Goal: Information Seeking & Learning: Learn about a topic

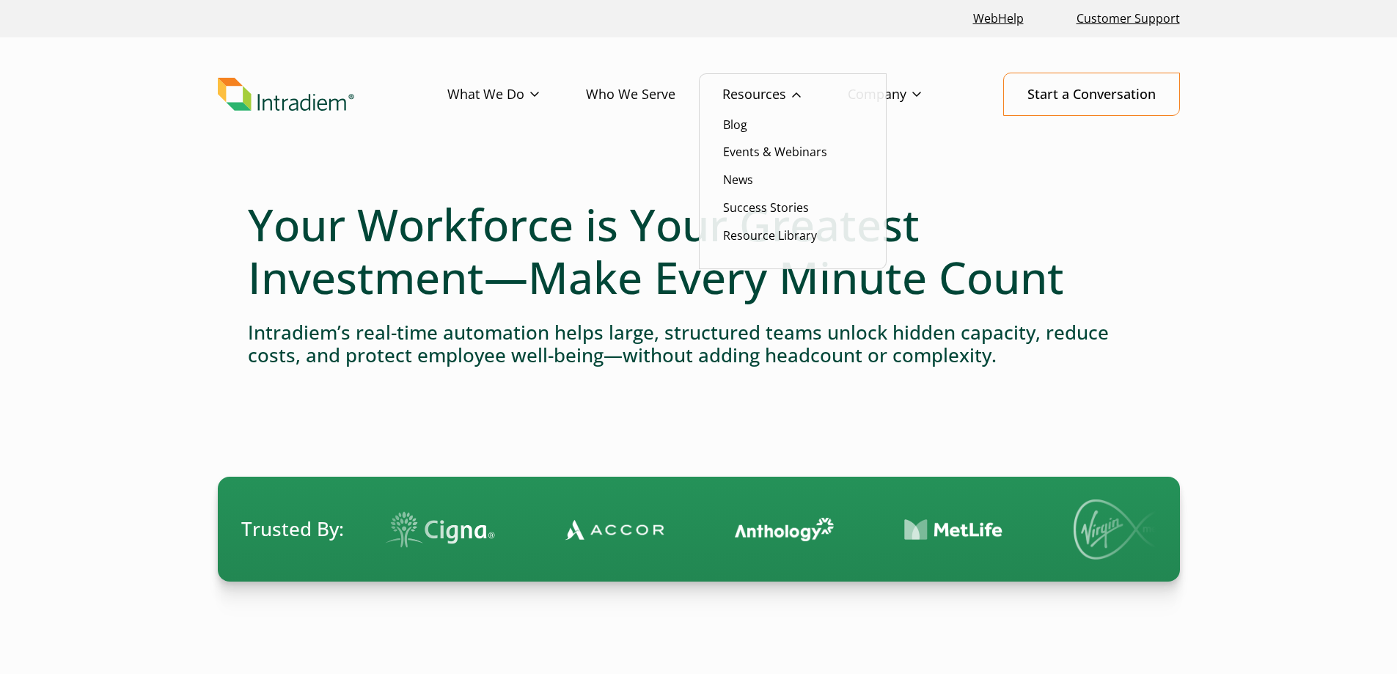
click at [754, 92] on link "Resources" at bounding box center [784, 94] width 125 height 43
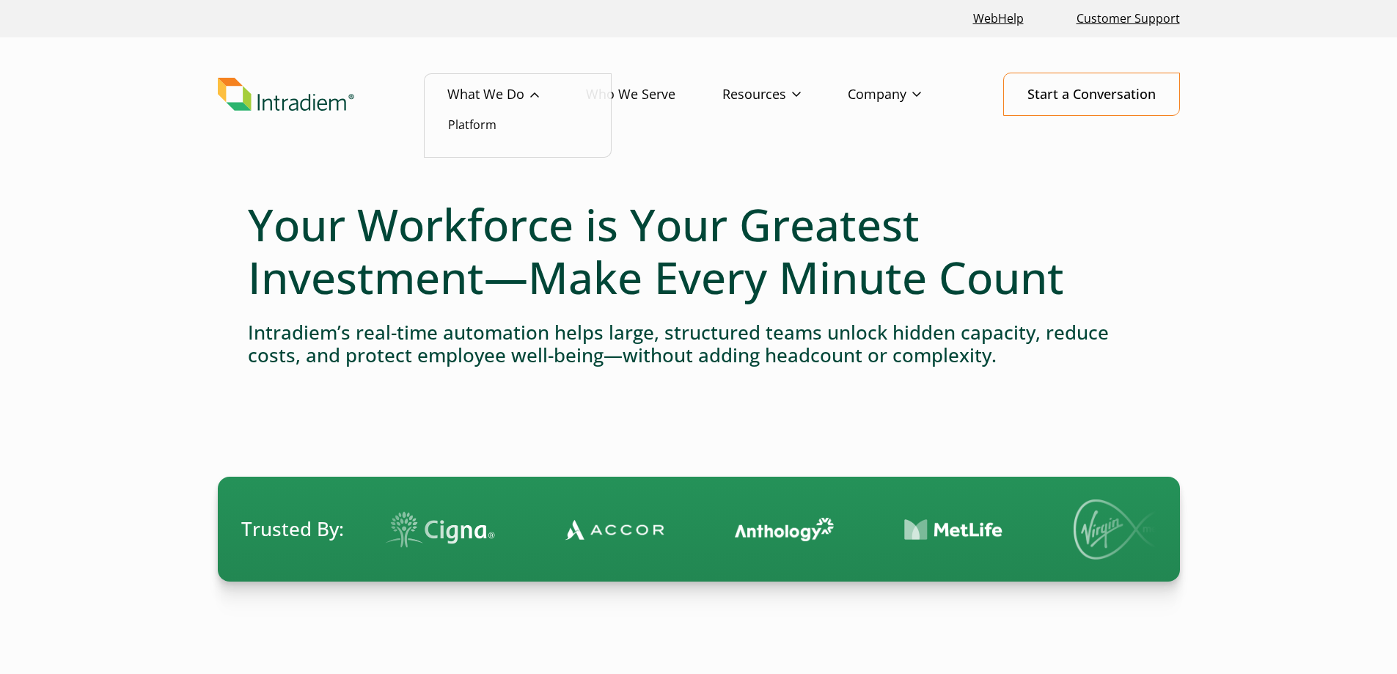
click at [515, 95] on link "What We Do" at bounding box center [516, 94] width 139 height 43
click at [484, 127] on link "Platform" at bounding box center [472, 125] width 48 height 16
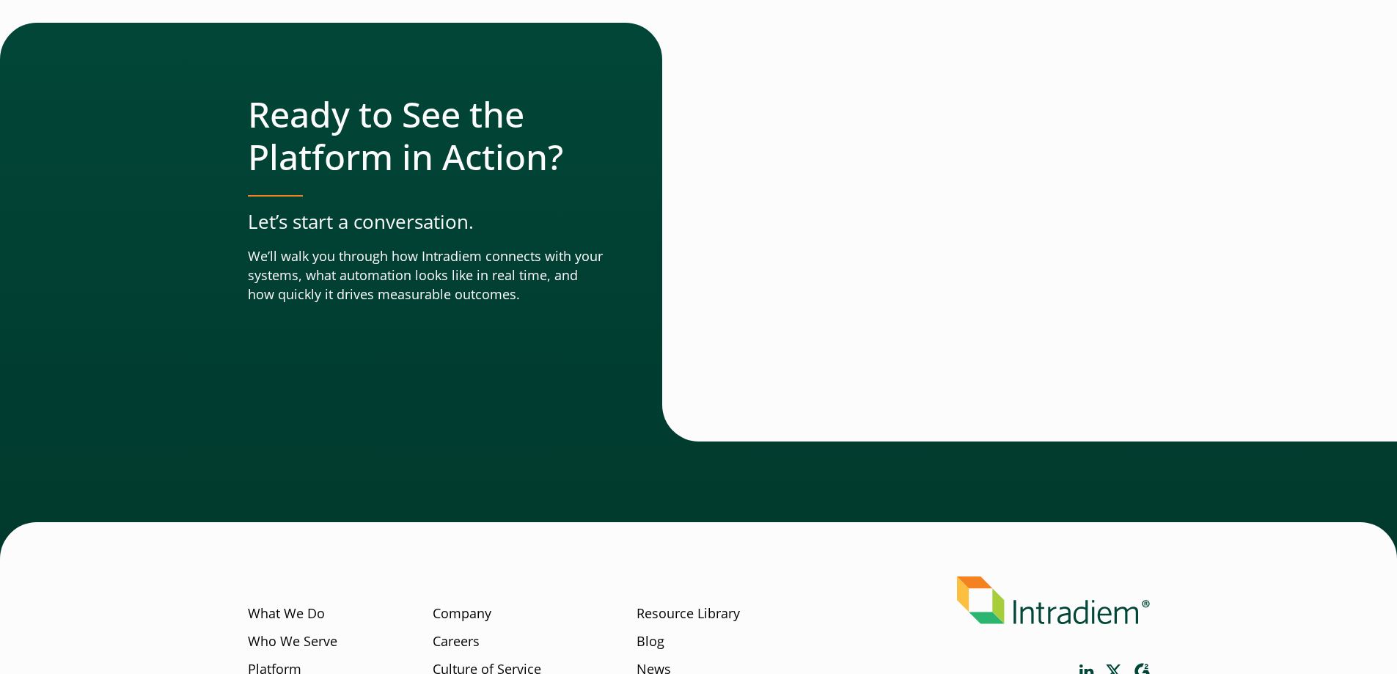
scroll to position [5135, 0]
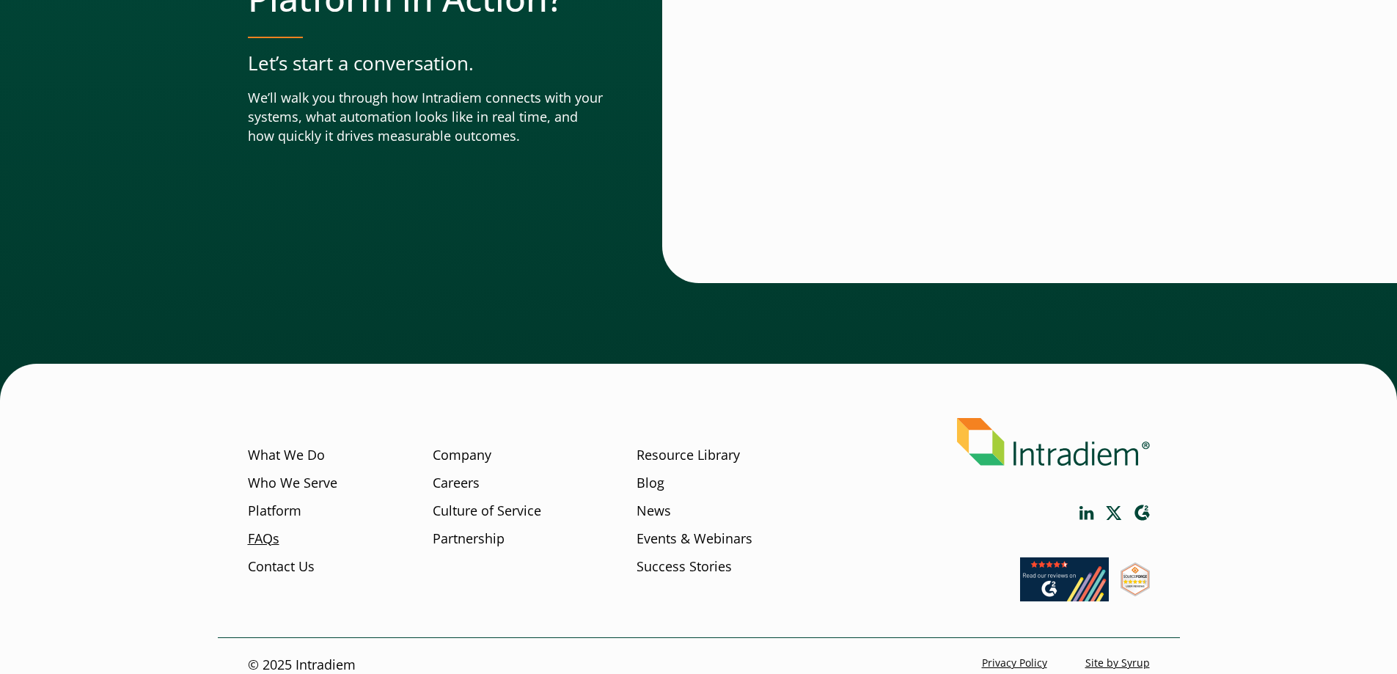
click at [260, 529] on link "FAQs" at bounding box center [264, 538] width 32 height 19
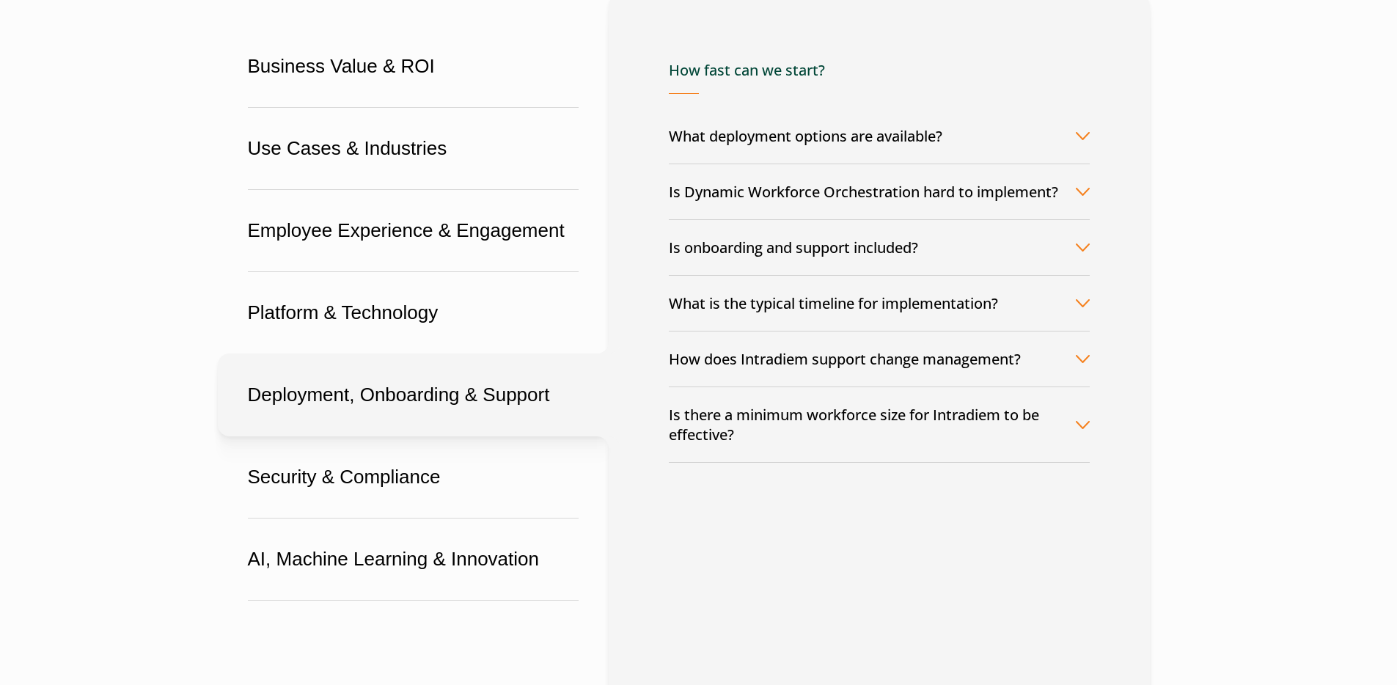
scroll to position [329, 0]
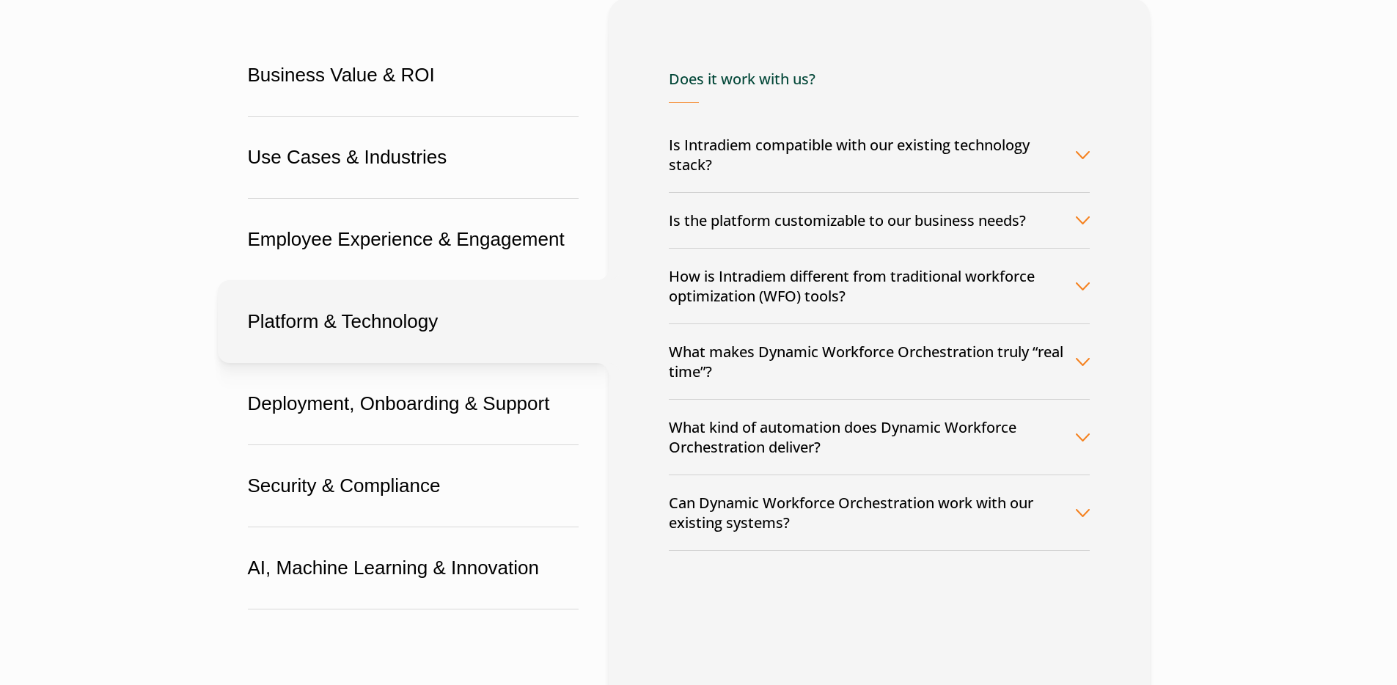
click at [1057, 146] on button "Is Intradiem compatible with our existing technology stack?" at bounding box center [879, 154] width 421 height 75
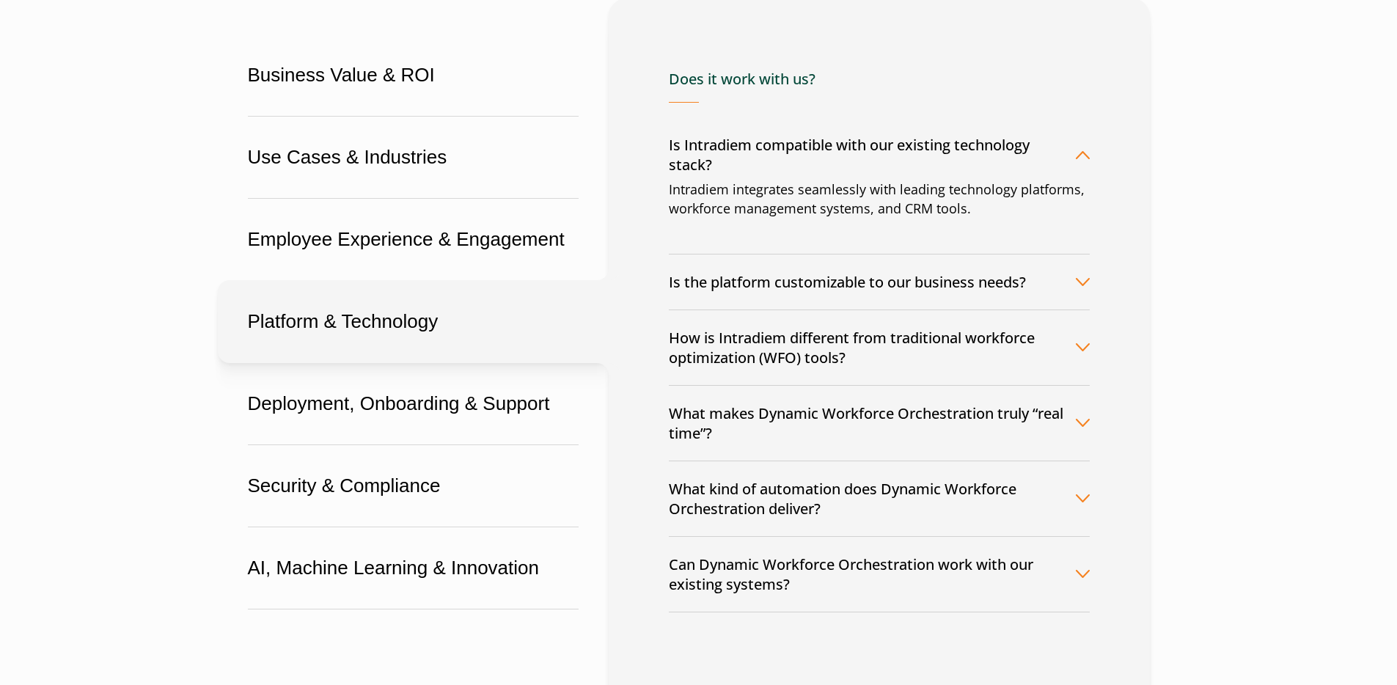
click at [1002, 348] on button "How is Intradiem different from traditional workforce optimization (WFO) tools?" at bounding box center [879, 347] width 421 height 75
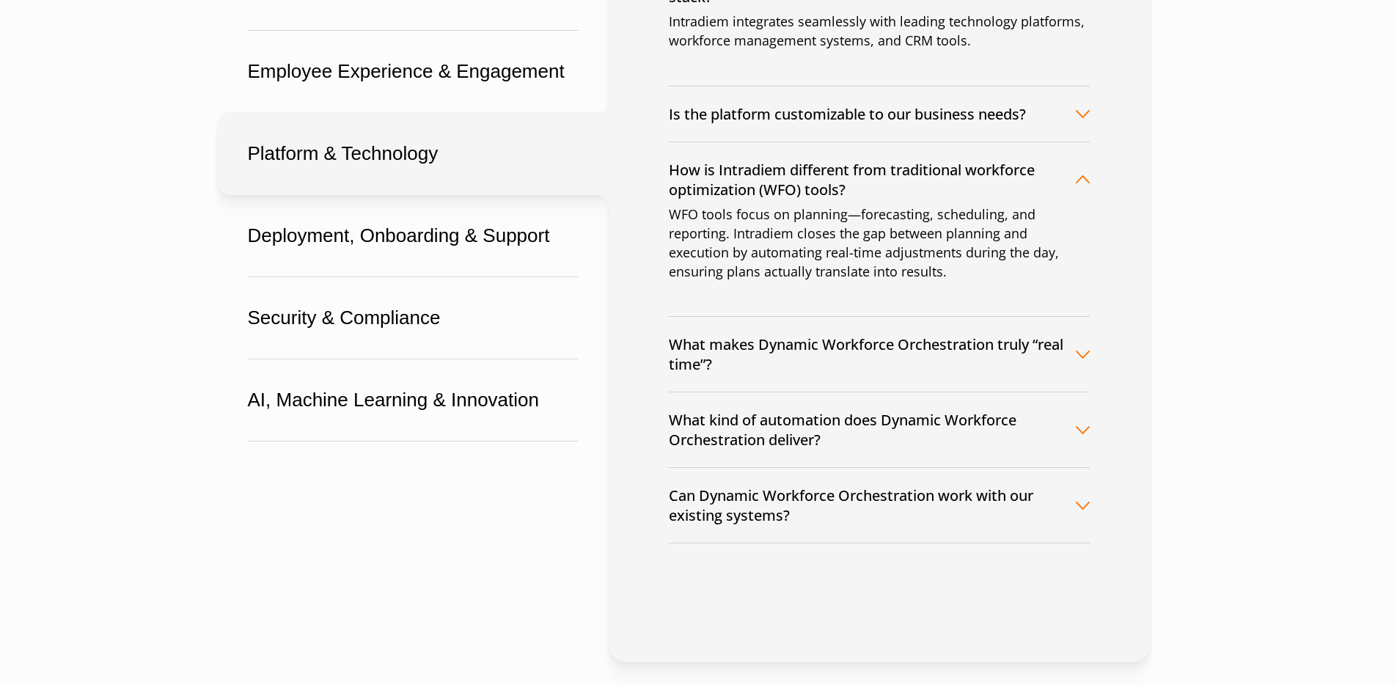
scroll to position [513, 0]
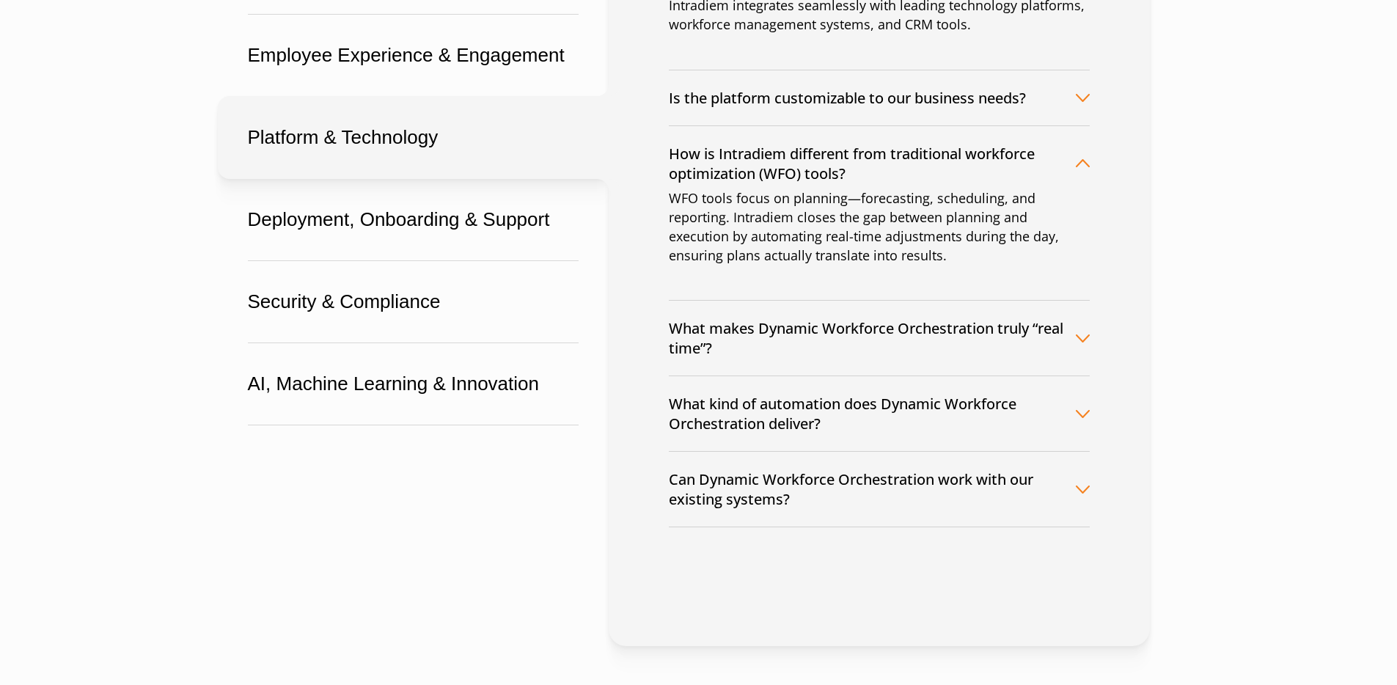
click at [939, 467] on button "Can Dynamic Workforce Orchestration work with our existing systems?" at bounding box center [879, 489] width 421 height 75
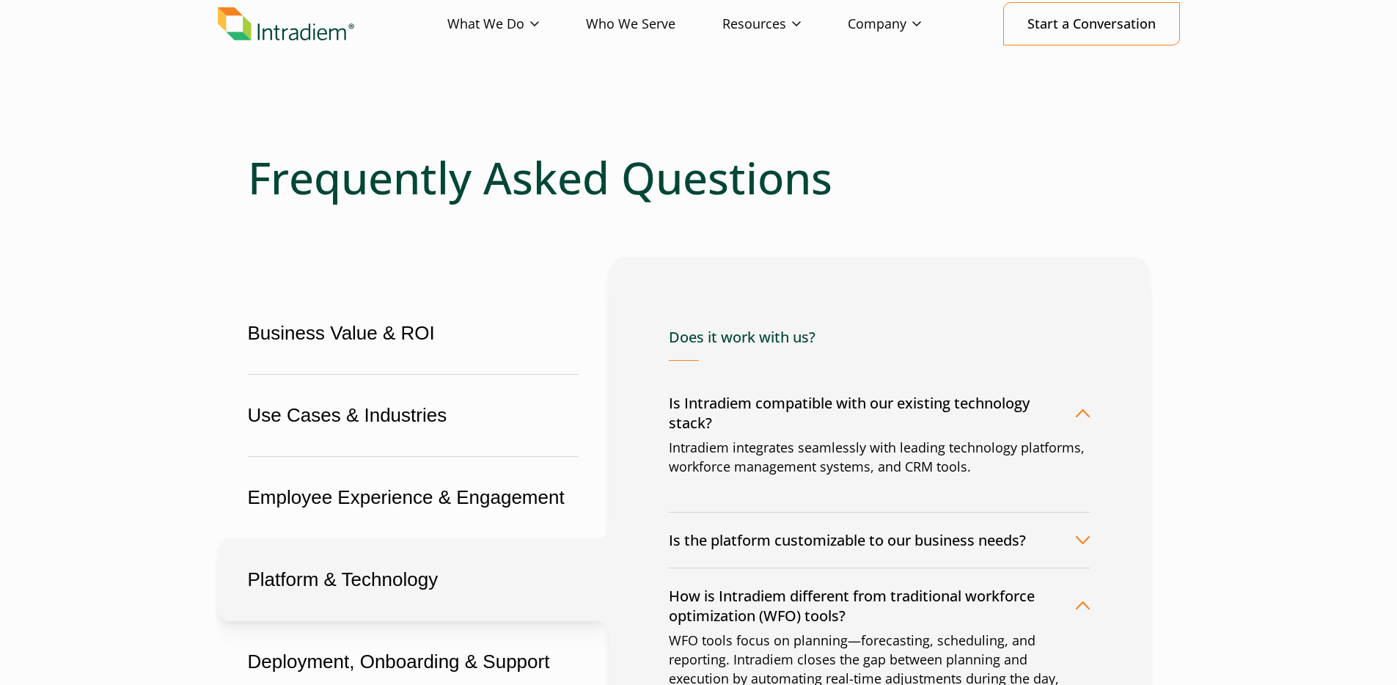
scroll to position [0, 0]
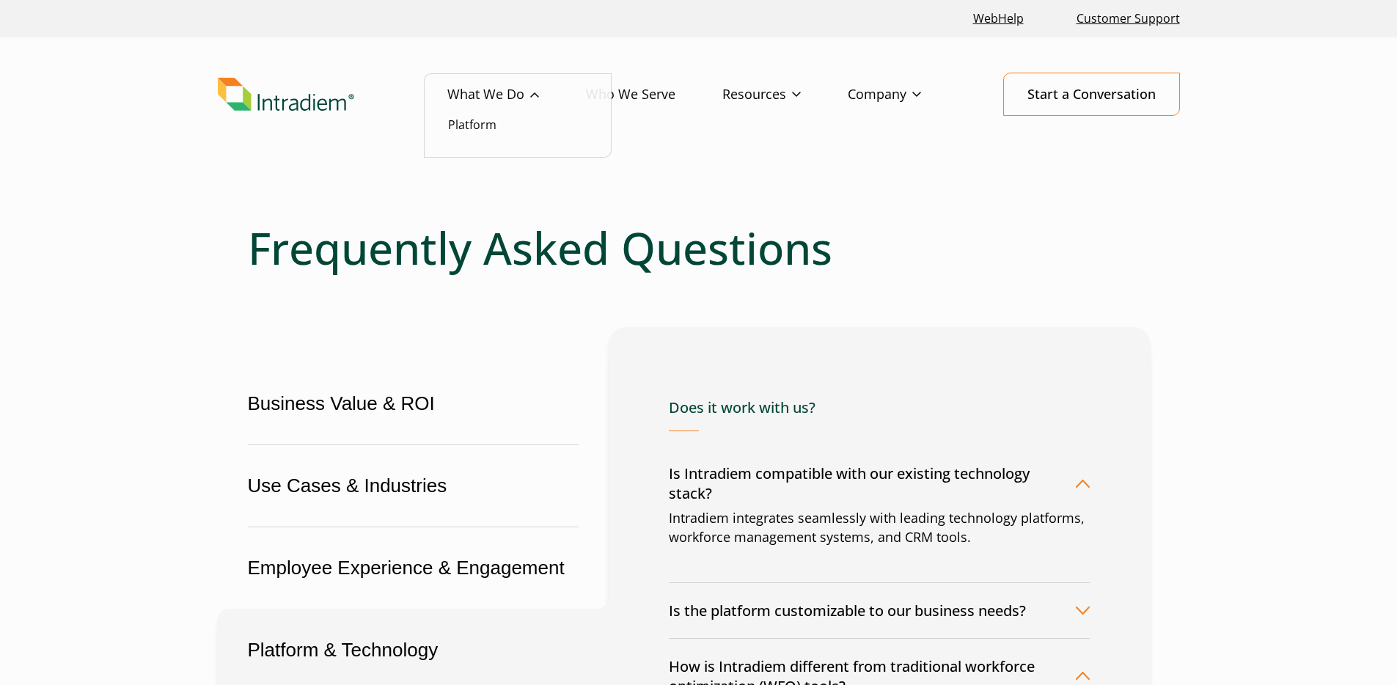
click at [516, 102] on link "What We Do" at bounding box center [516, 94] width 139 height 43
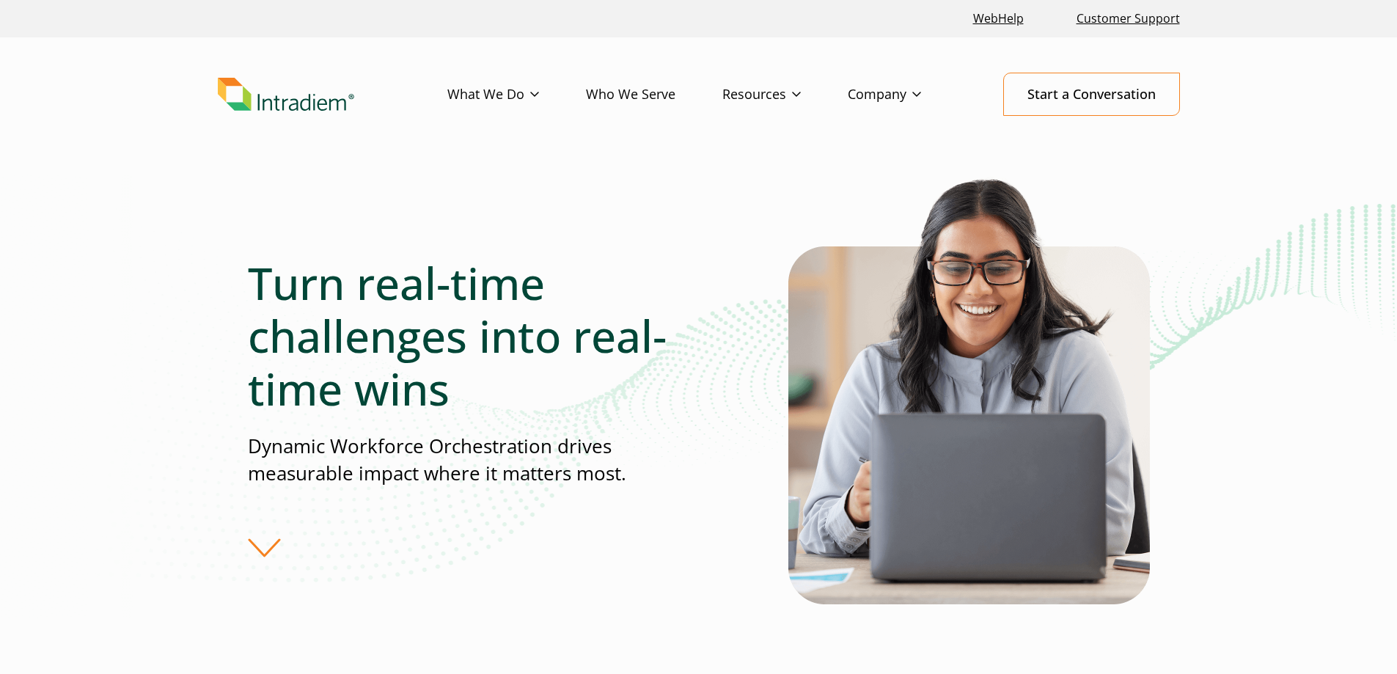
click at [312, 102] on img "Link to homepage of Intradiem" at bounding box center [286, 95] width 136 height 34
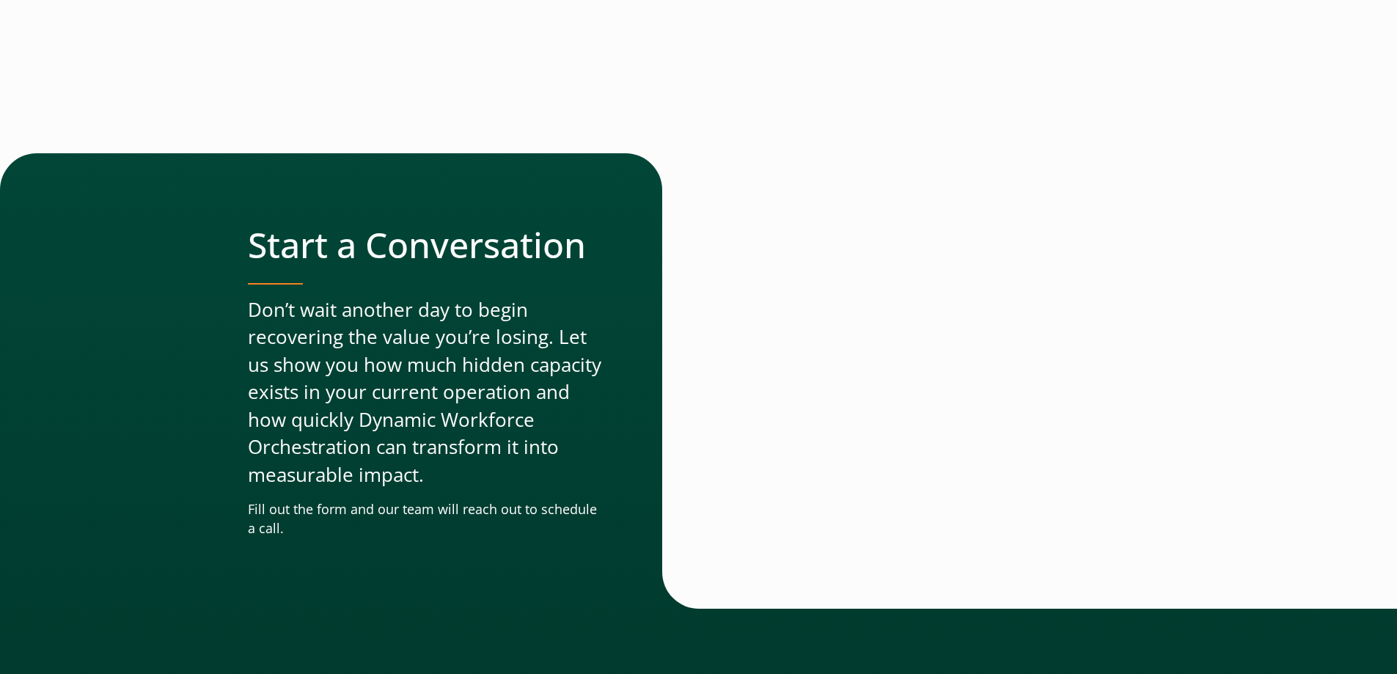
scroll to position [4928, 0]
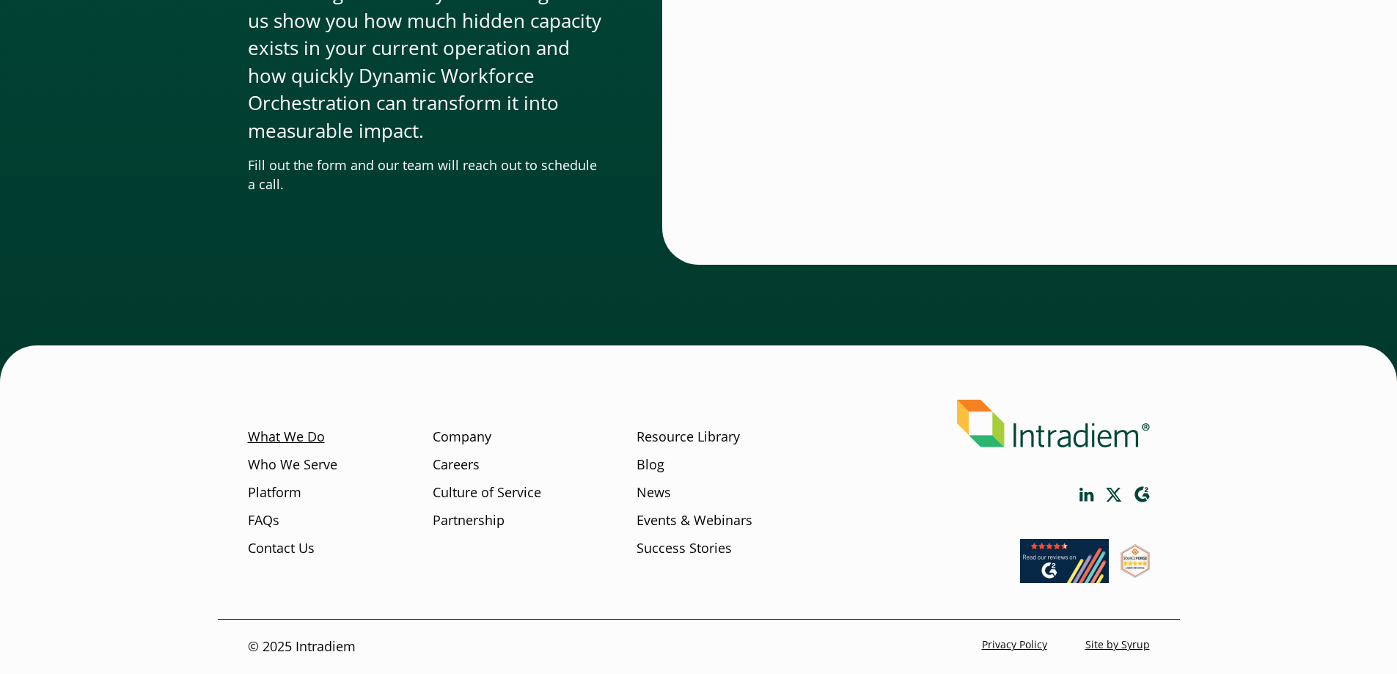
click at [320, 441] on link "What We Do" at bounding box center [286, 437] width 77 height 19
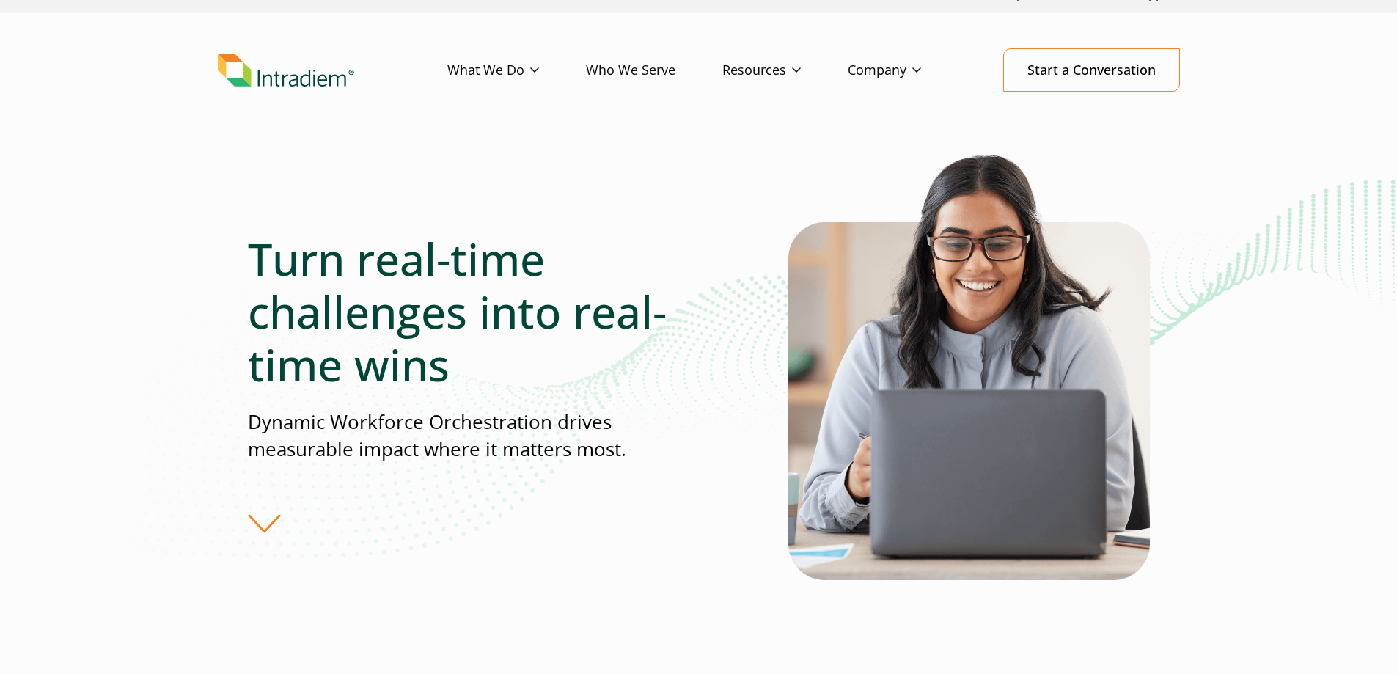
scroll to position [27, 0]
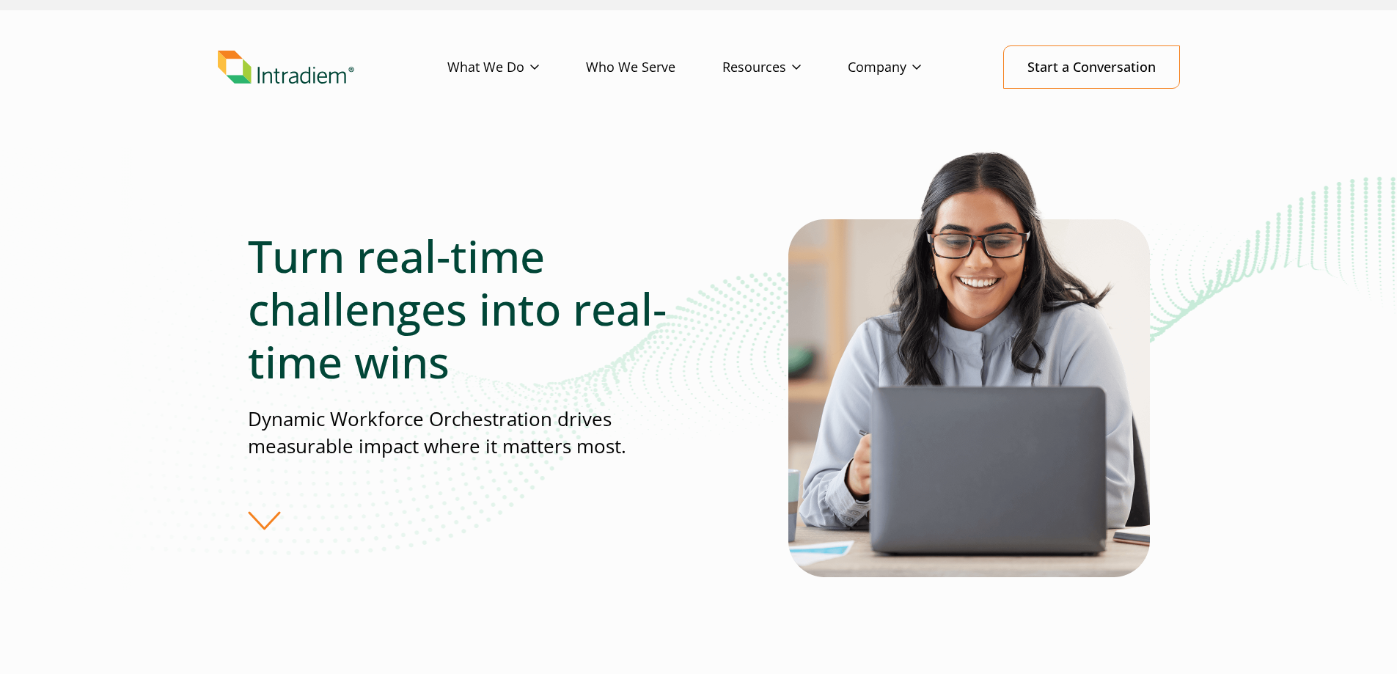
click at [249, 508] on div "Turn real-time challenges into real-time wins Dynamic Workforce Orchestration d…" at bounding box center [518, 380] width 540 height 301
click at [253, 510] on div "Turn real-time challenges into real-time wins Dynamic Workforce Orchestration d…" at bounding box center [518, 380] width 540 height 301
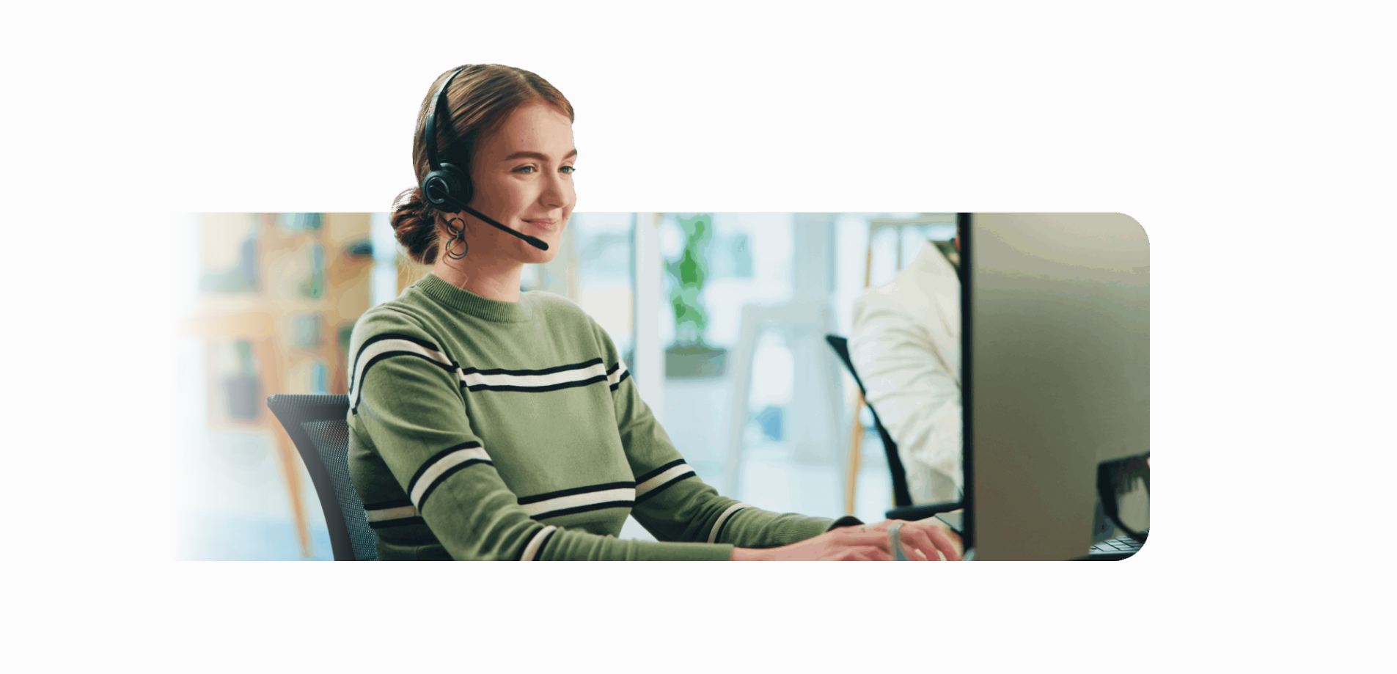
scroll to position [1577, 0]
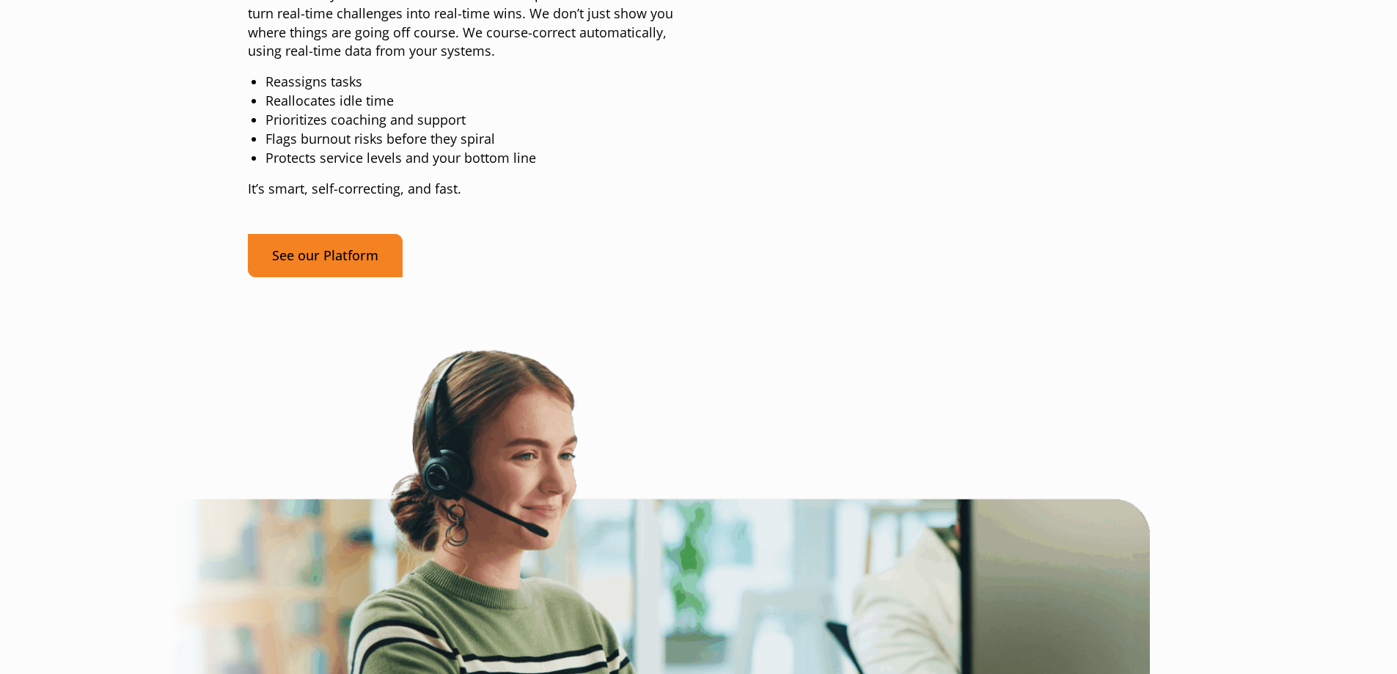
click at [370, 277] on link "See our Platform" at bounding box center [325, 255] width 155 height 43
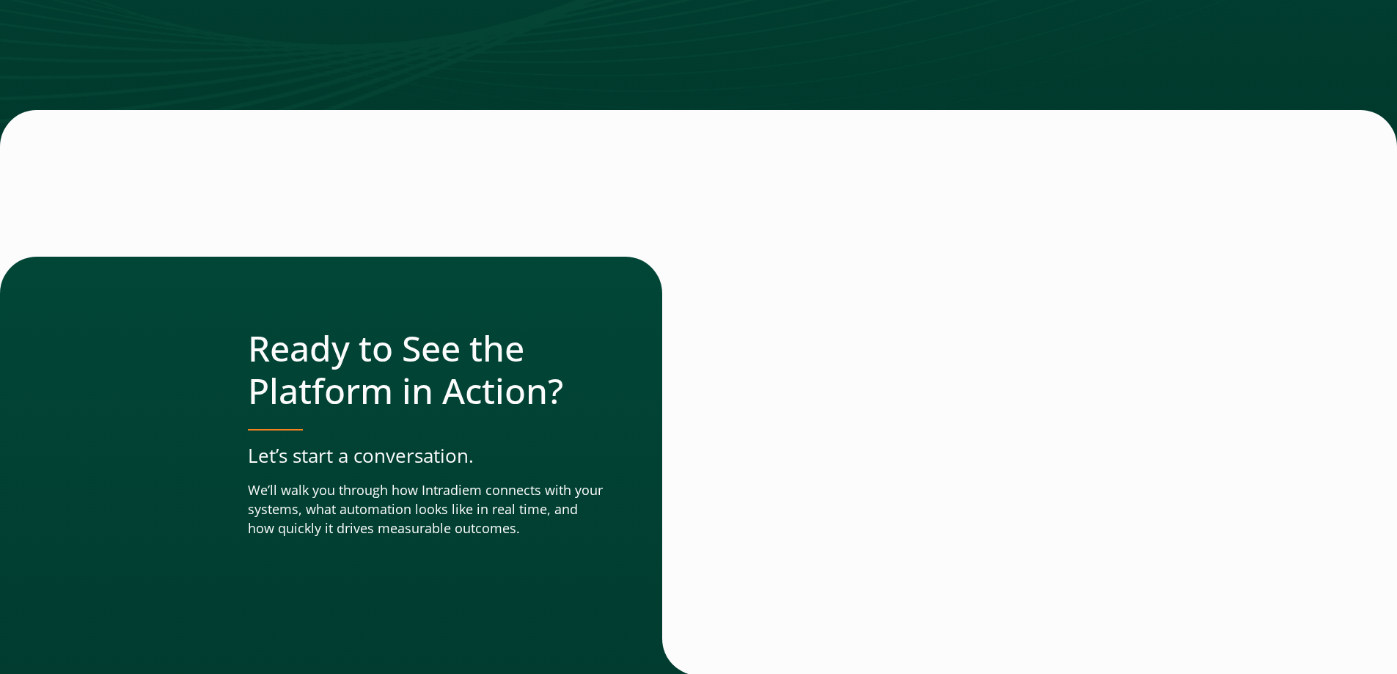
scroll to position [5135, 0]
